Goal: Transaction & Acquisition: Purchase product/service

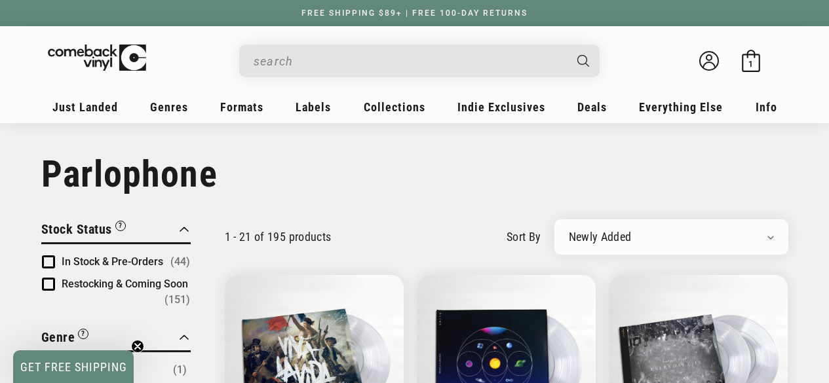
scroll to position [2083, 0]
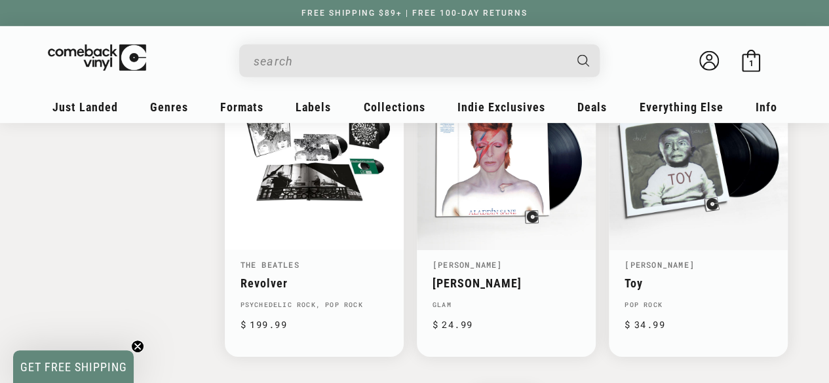
click at [284, 58] on input "When autocomplete results are available use up and down arrows to review and en…" at bounding box center [408, 61] width 310 height 27
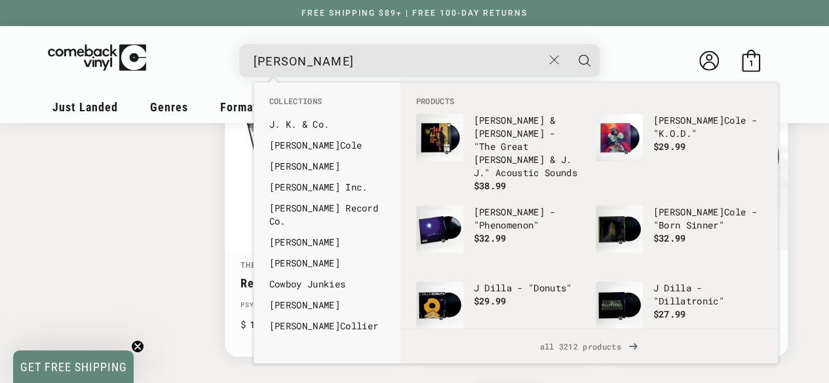
type input "[PERSON_NAME]"
click at [568, 45] on button "Search" at bounding box center [584, 61] width 33 height 33
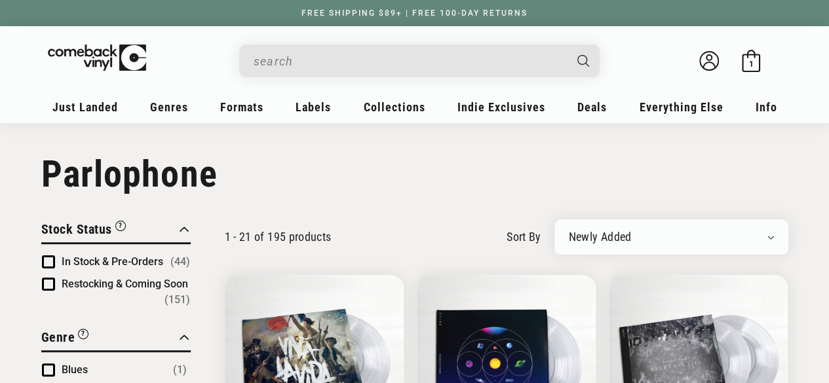
click at [301, 52] on input "Search" at bounding box center [408, 61] width 310 height 27
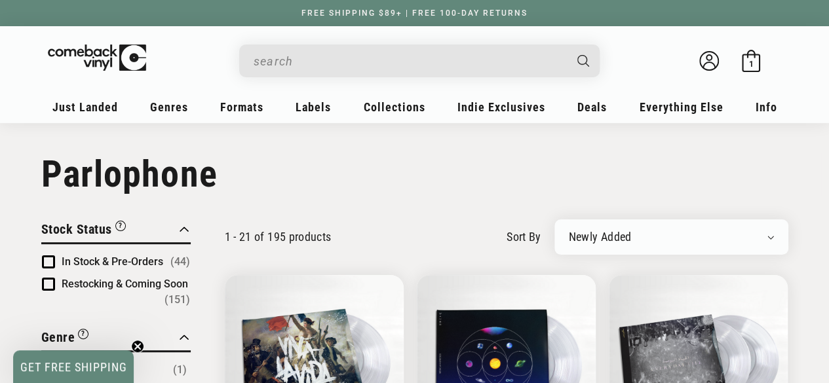
type input "j"
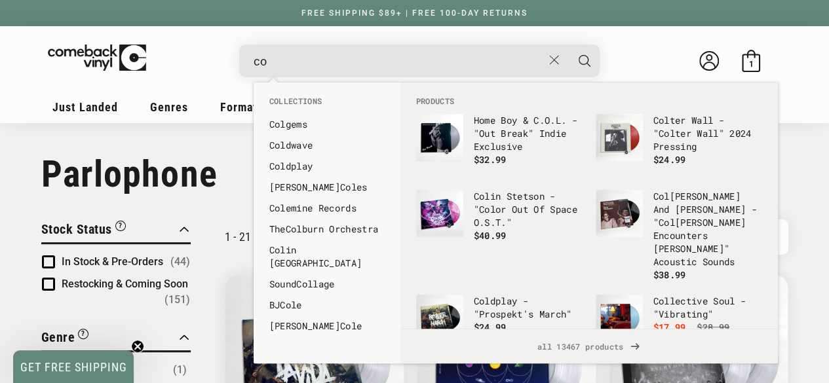
type input "c"
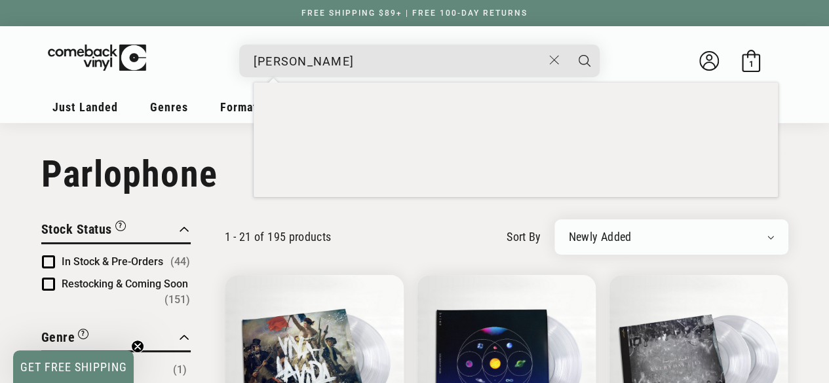
type input "[PERSON_NAME]"
click at [568, 45] on button "Search" at bounding box center [584, 61] width 33 height 33
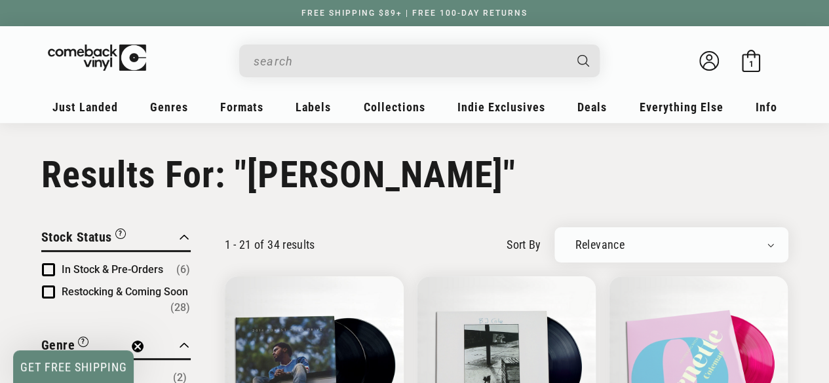
type input "[PERSON_NAME]"
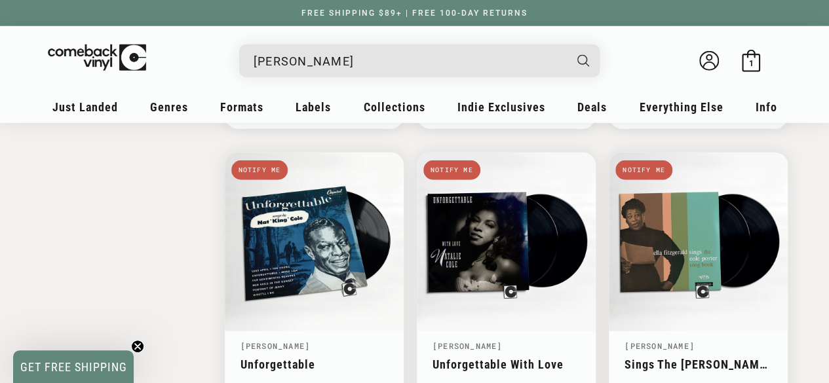
scroll to position [1703, 0]
